Goal: Find specific page/section: Find specific page/section

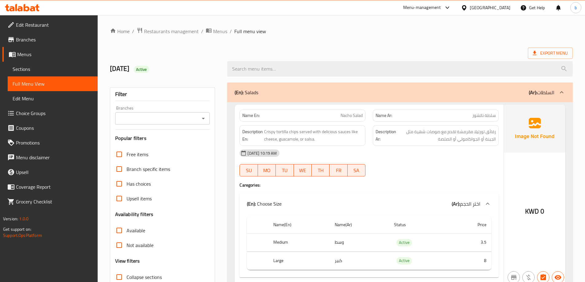
scroll to position [215, 0]
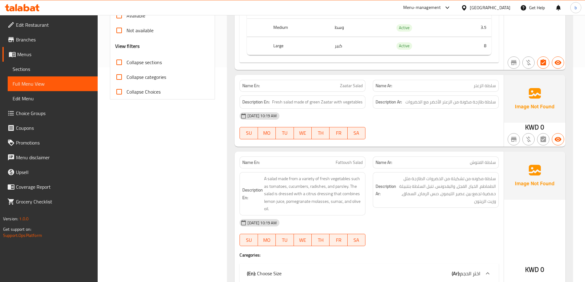
click at [510, 10] on div "[GEOGRAPHIC_DATA]" at bounding box center [485, 7] width 59 height 15
click at [501, 7] on div "[GEOGRAPHIC_DATA]" at bounding box center [490, 7] width 41 height 7
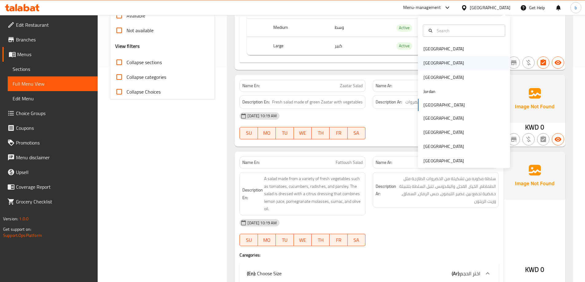
click at [453, 64] on div "[GEOGRAPHIC_DATA]" at bounding box center [464, 63] width 92 height 14
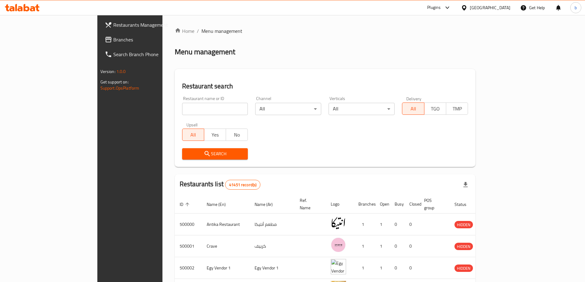
click at [182, 112] on input "search" at bounding box center [215, 109] width 66 height 12
paste input "780363"
type input "780363"
click at [105, 39] on icon at bounding box center [108, 40] width 6 height 6
